Goal: Transaction & Acquisition: Purchase product/service

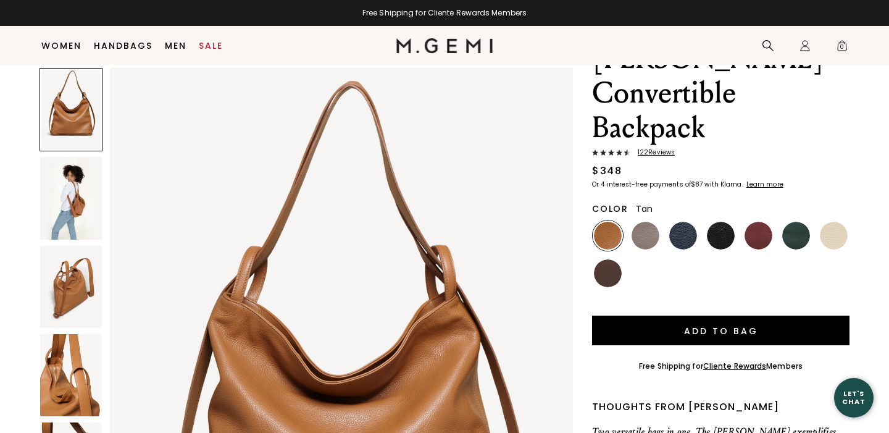
scroll to position [101, 0]
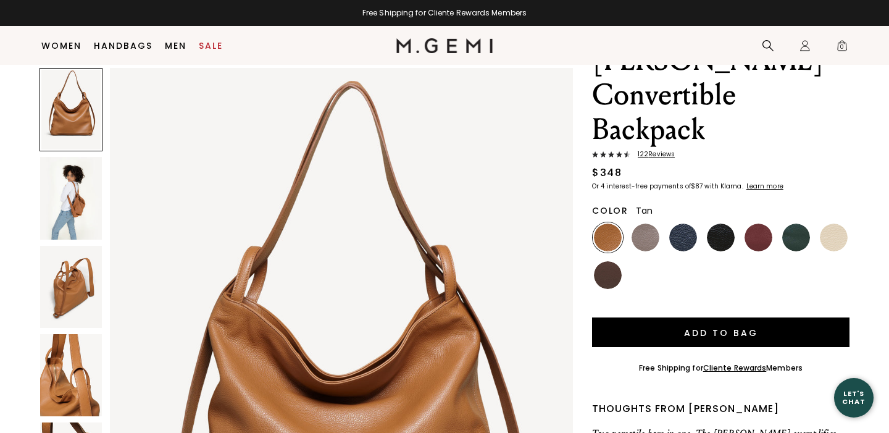
click at [98, 195] on img at bounding box center [71, 198] width 62 height 82
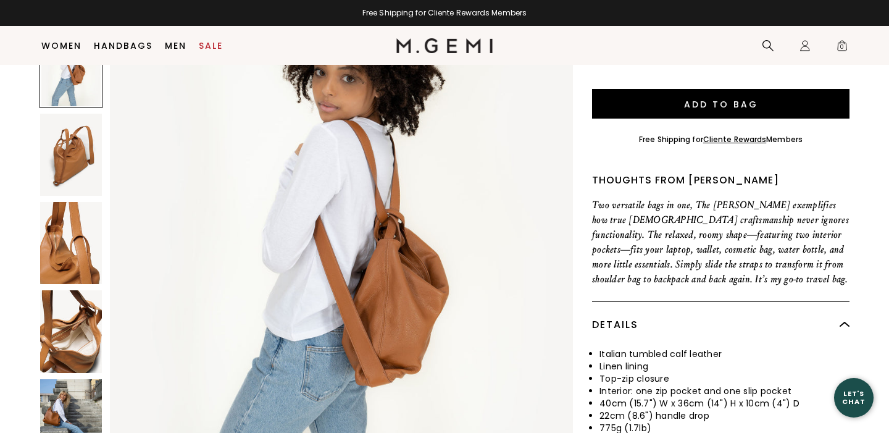
scroll to position [331, 0]
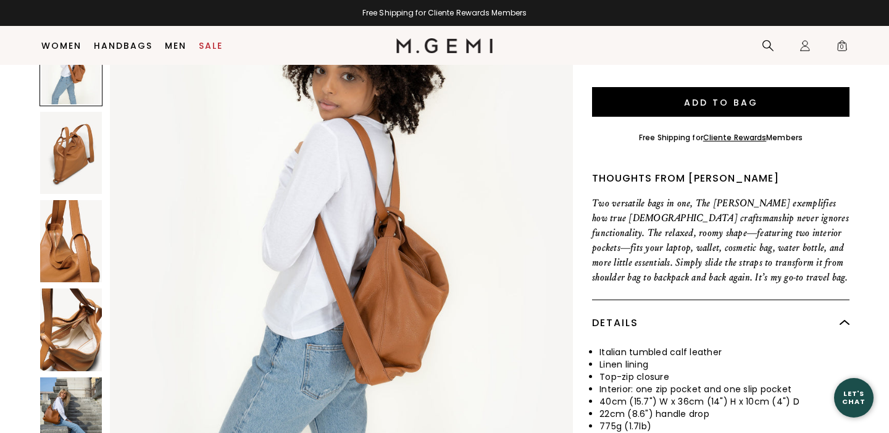
click at [71, 381] on img at bounding box center [71, 418] width 62 height 82
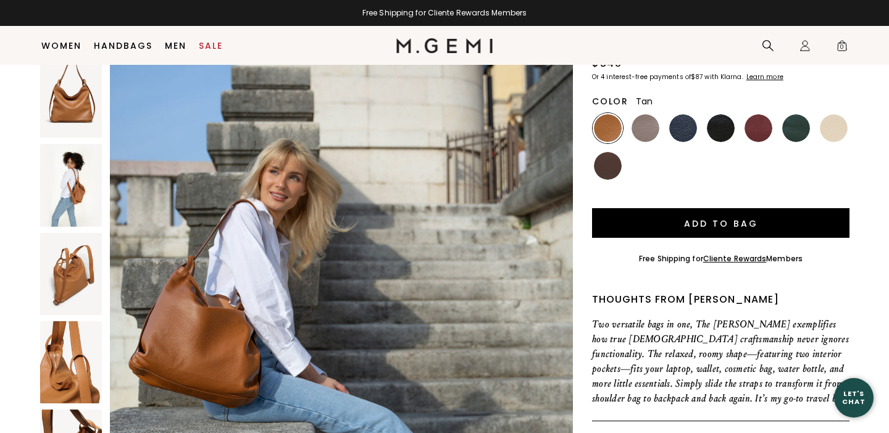
scroll to position [206, 0]
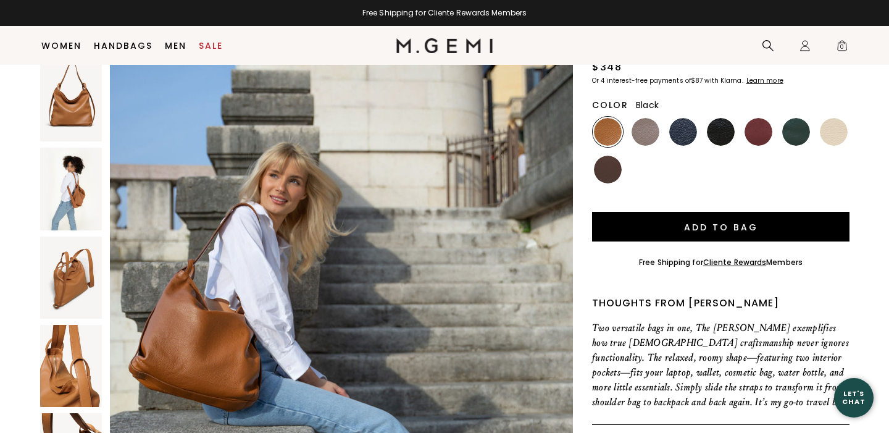
click at [716, 118] on img at bounding box center [721, 132] width 28 height 28
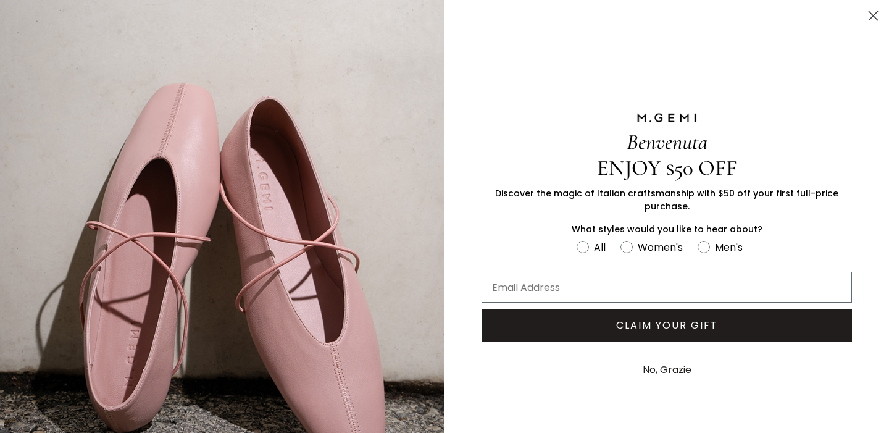
click at [878, 20] on circle "Close dialog" at bounding box center [873, 16] width 20 height 20
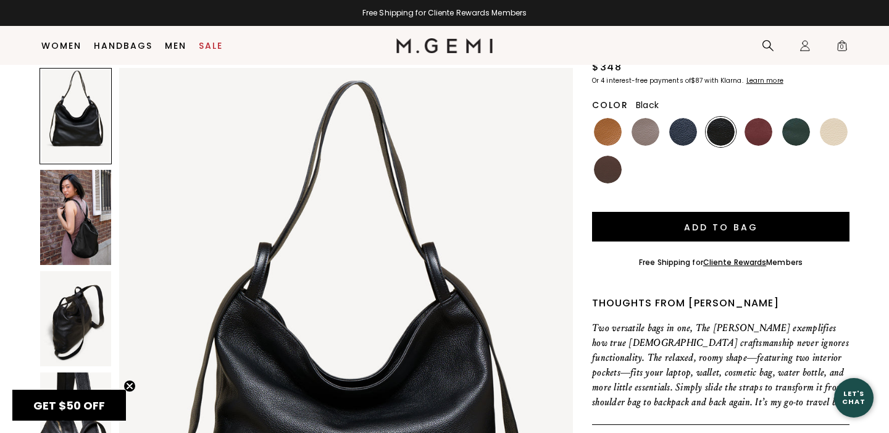
click at [111, 172] on img at bounding box center [75, 217] width 71 height 95
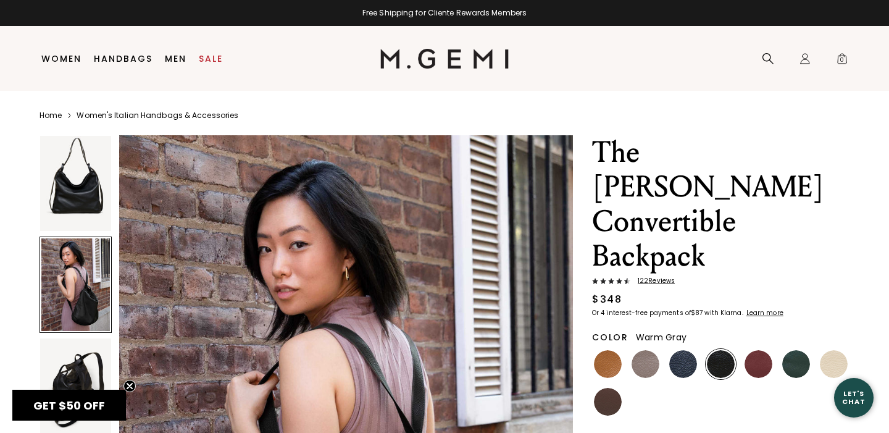
click at [644, 350] on img at bounding box center [646, 364] width 28 height 28
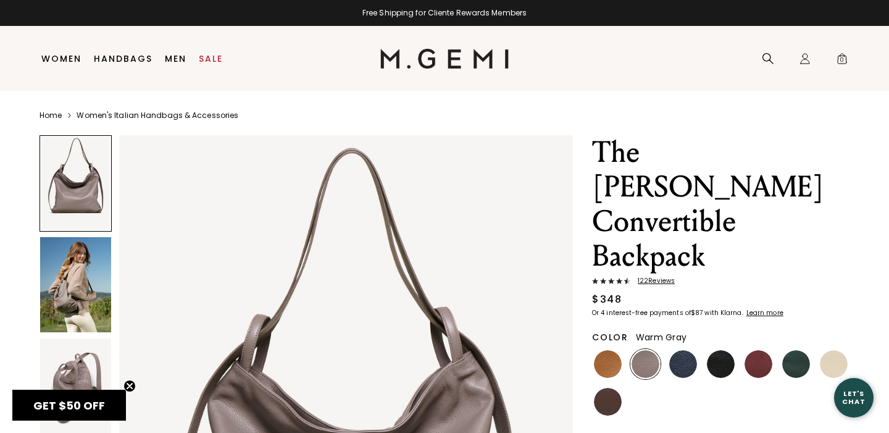
click at [98, 307] on img at bounding box center [75, 284] width 71 height 95
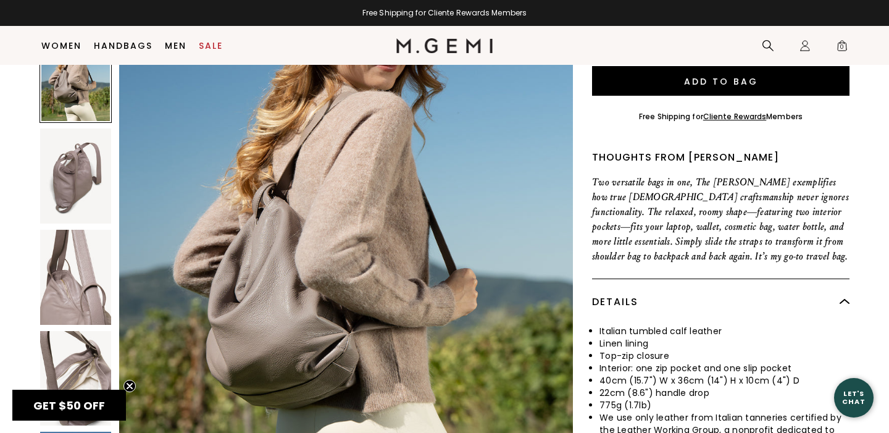
scroll to position [417, 0]
